Goal: Find specific page/section: Find specific page/section

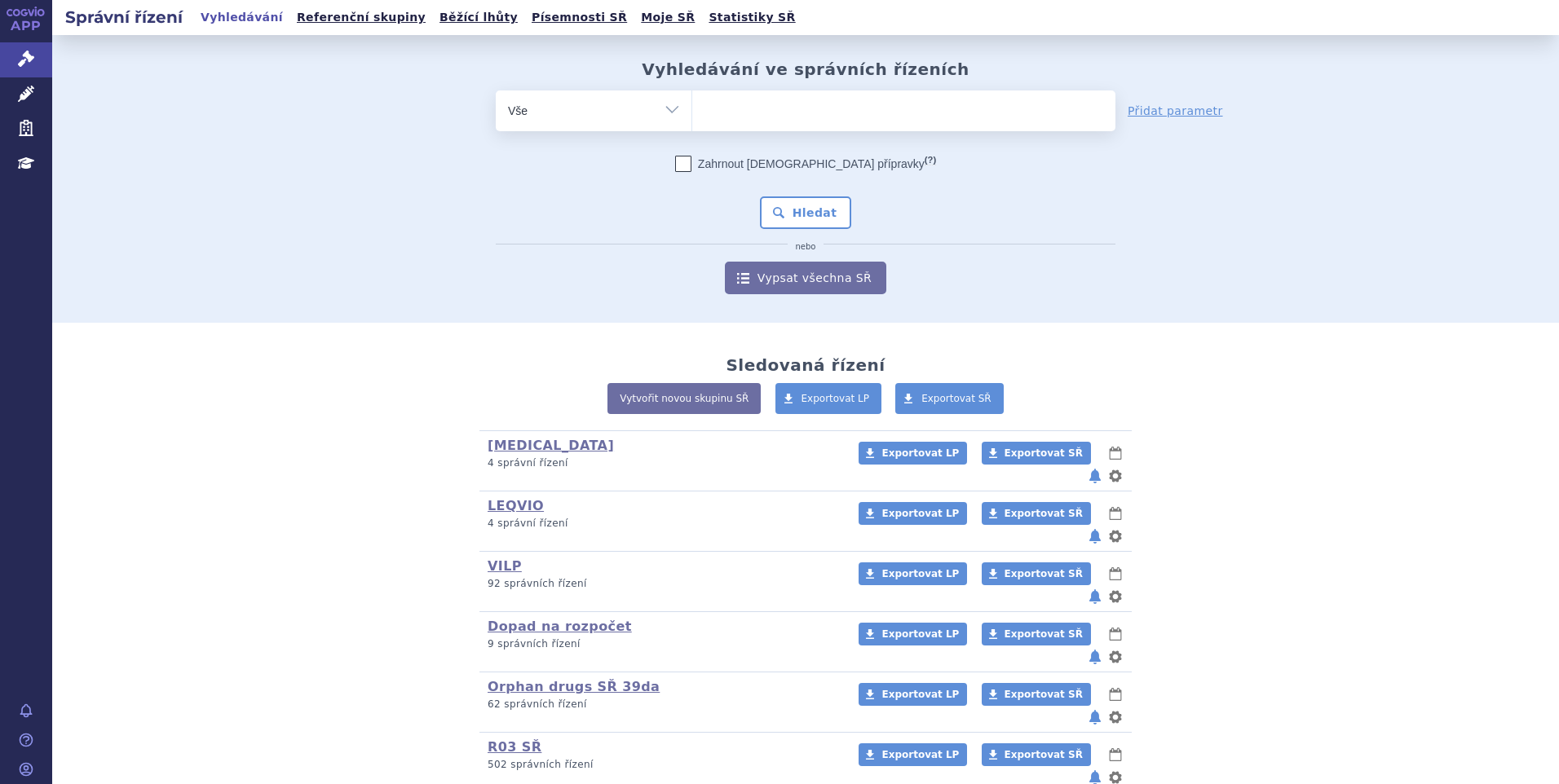
click at [722, 107] on ul at bounding box center [904, 107] width 423 height 34
click at [693, 107] on select at bounding box center [692, 110] width 1 height 41
type input "fi"
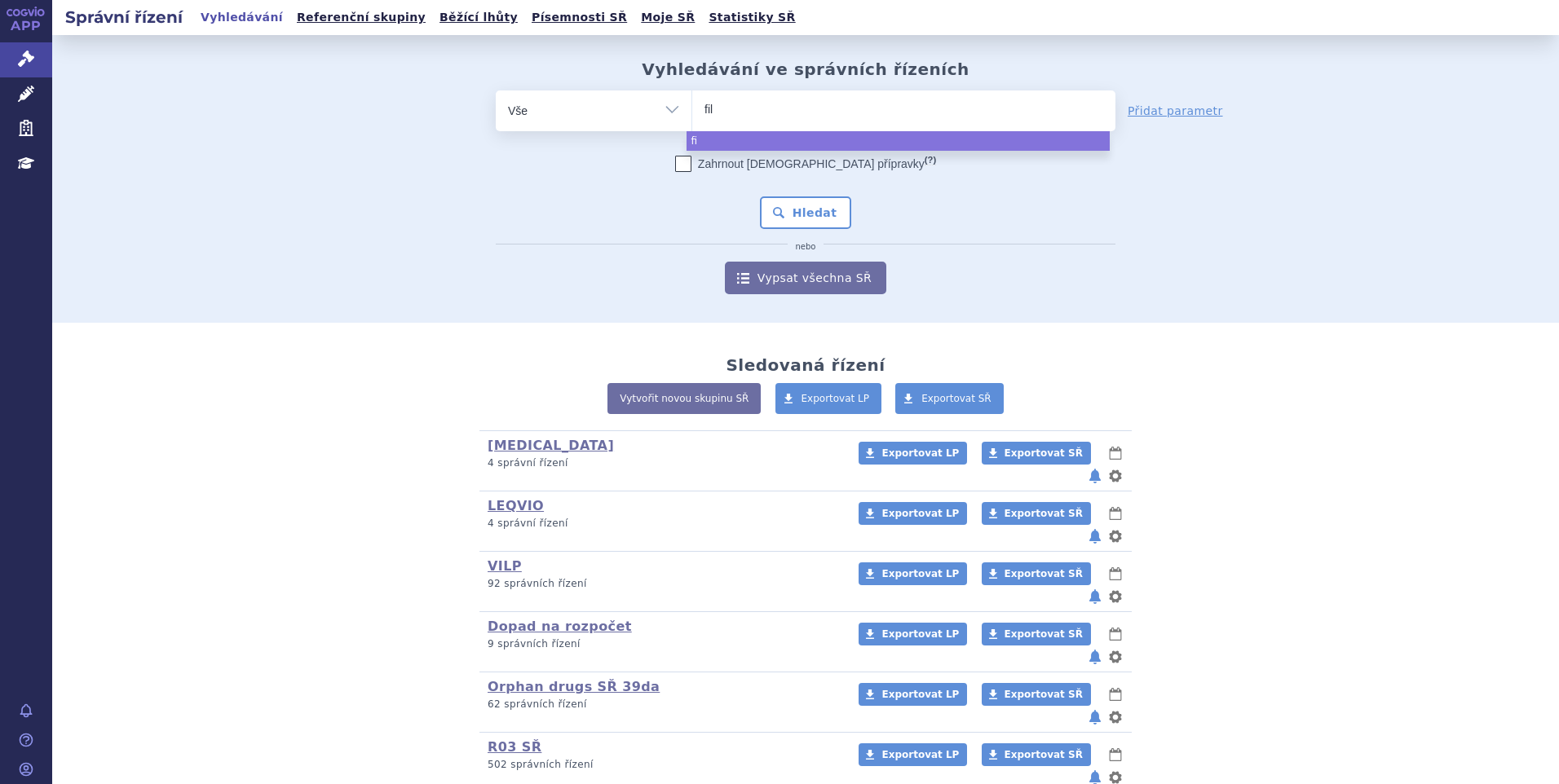
type input "fils"
type input "filsuv"
type input "filsuve"
type input "filsuvez"
select select "filsuvez"
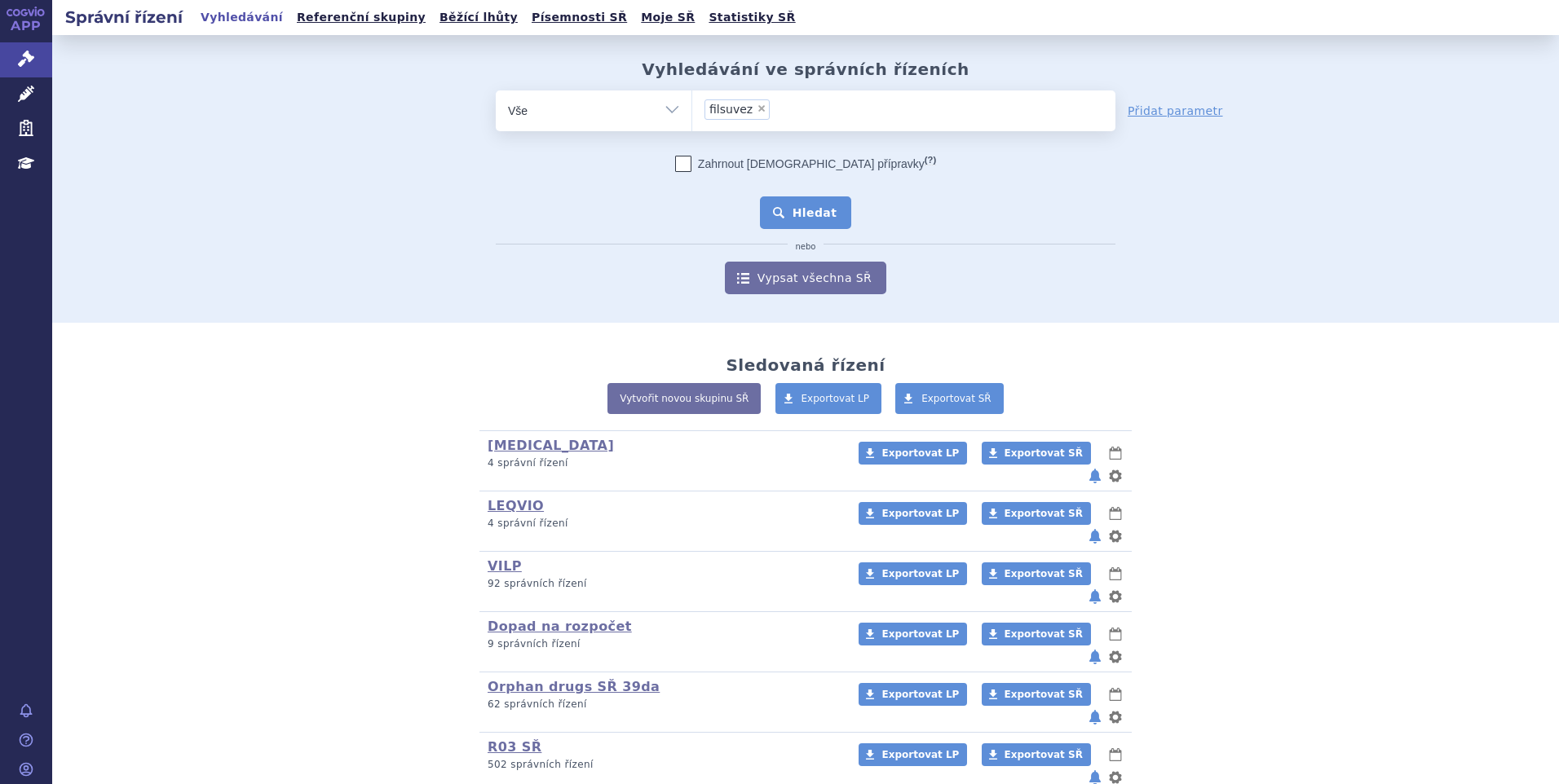
click at [797, 204] on button "Hledat" at bounding box center [806, 213] width 92 height 33
